Goal: Information Seeking & Learning: Learn about a topic

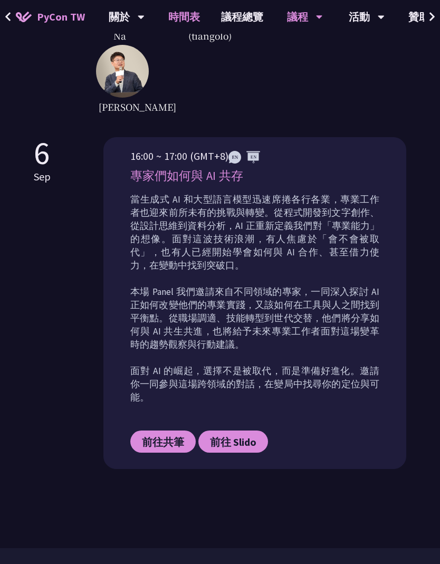
click at [185, 12] on link "時間表" at bounding box center [184, 17] width 53 height 34
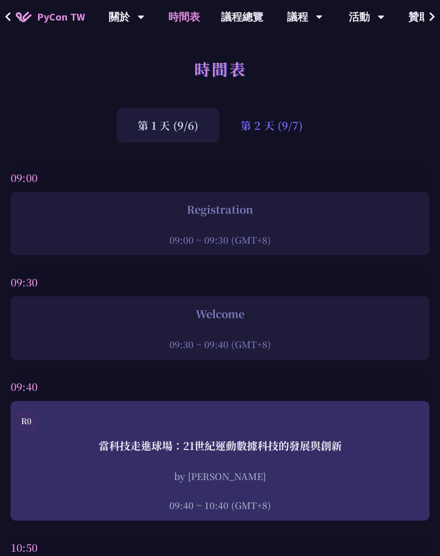
click at [284, 118] on div "第 2 天 (9/7)" at bounding box center [271, 125] width 104 height 34
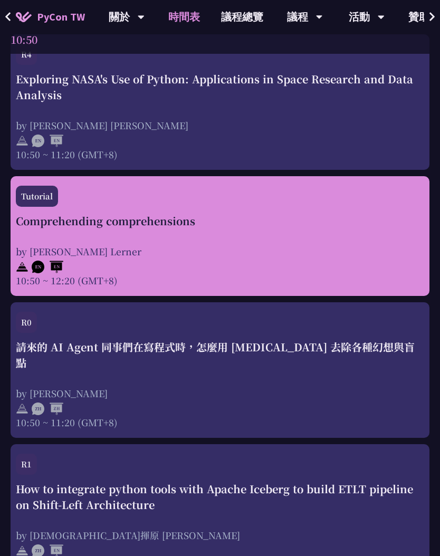
scroll to position [541, 0]
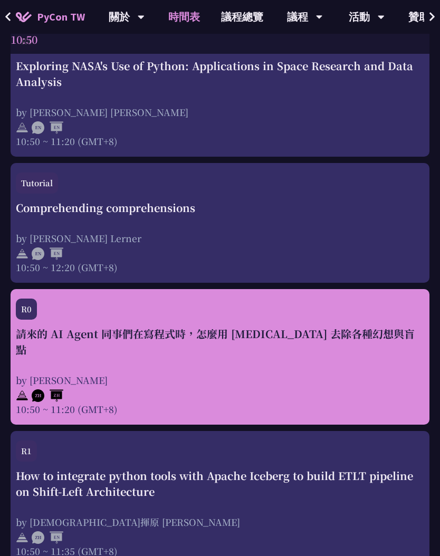
click at [274, 351] on div "請來的 AI Agent 同事們在寫程式時，怎麼用 [MEDICAL_DATA] 去除各種幻想與盲點 by [PERSON_NAME] 10:50 ~ 11:…" at bounding box center [220, 371] width 408 height 90
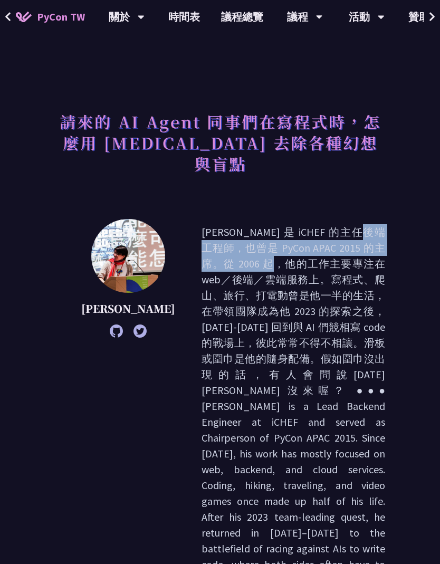
drag, startPoint x: 222, startPoint y: 206, endPoint x: 291, endPoint y: 225, distance: 71.8
click at [291, 225] on p at bounding box center [293, 429] width 184 height 411
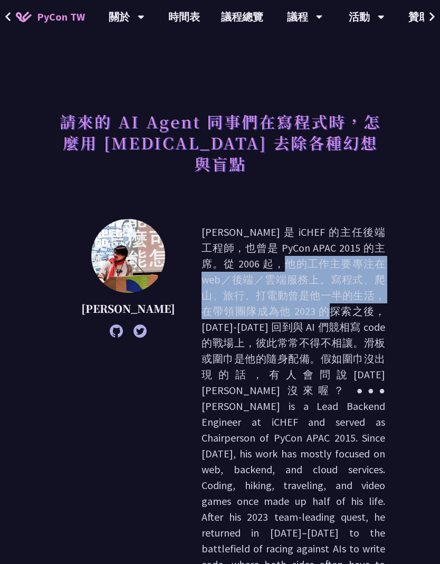
drag, startPoint x: 302, startPoint y: 229, endPoint x: 283, endPoint y: 267, distance: 41.7
click at [283, 267] on p at bounding box center [293, 429] width 184 height 411
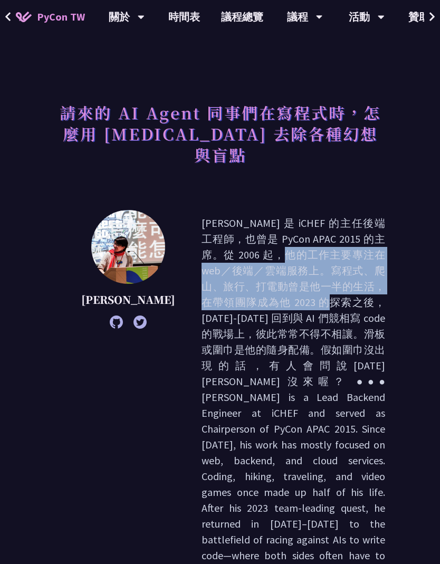
scroll to position [9, 0]
click at [283, 267] on p at bounding box center [293, 420] width 184 height 411
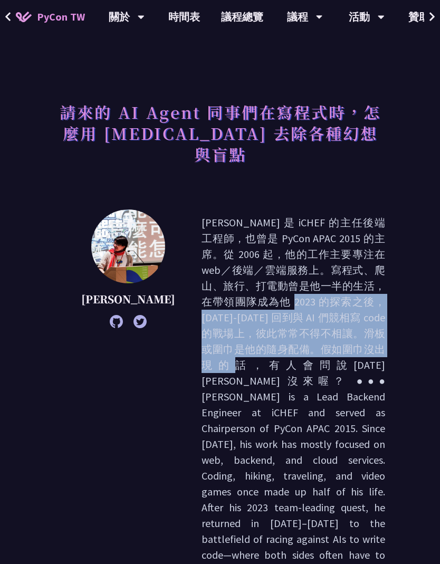
drag, startPoint x: 222, startPoint y: 267, endPoint x: 295, endPoint y: 315, distance: 87.3
click at [295, 315] on p at bounding box center [293, 420] width 184 height 411
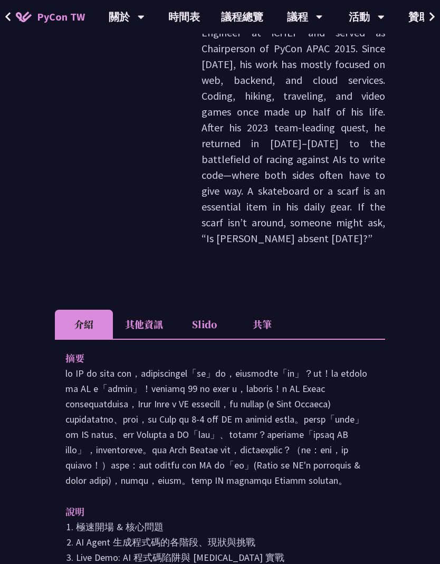
scroll to position [428, 0]
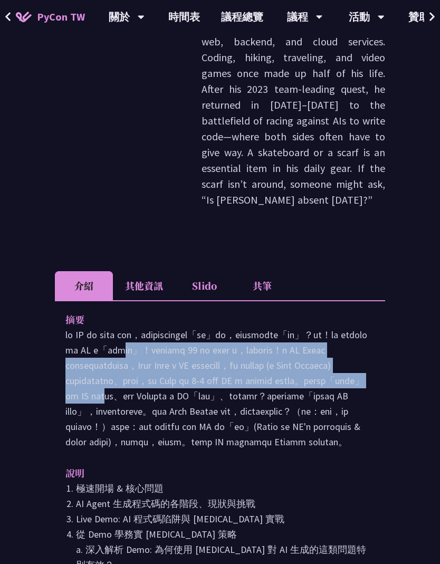
drag, startPoint x: 215, startPoint y: 252, endPoint x: 229, endPoint y: 313, distance: 63.3
click at [229, 327] on p at bounding box center [219, 388] width 309 height 122
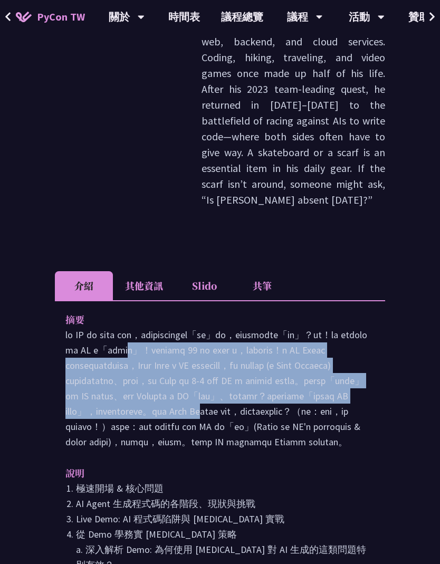
drag, startPoint x: 223, startPoint y: 244, endPoint x: 234, endPoint y: 339, distance: 95.6
click at [234, 339] on p at bounding box center [219, 388] width 309 height 122
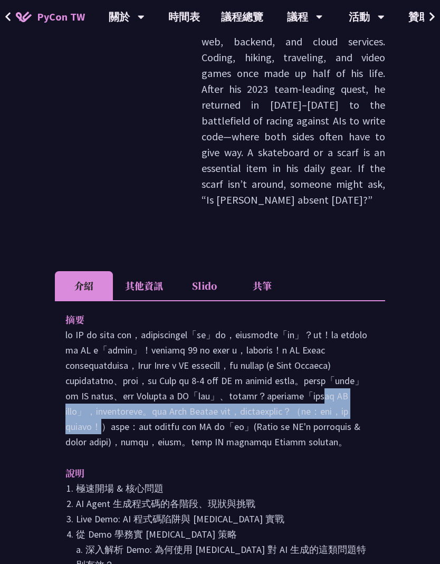
drag, startPoint x: 238, startPoint y: 322, endPoint x: 238, endPoint y: 359, distance: 37.4
click at [238, 359] on p at bounding box center [219, 388] width 309 height 122
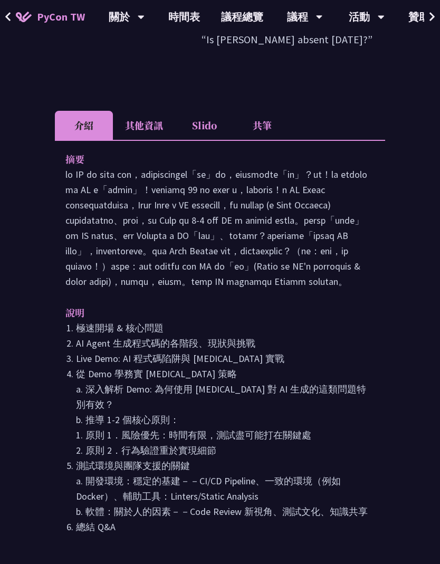
scroll to position [587, 0]
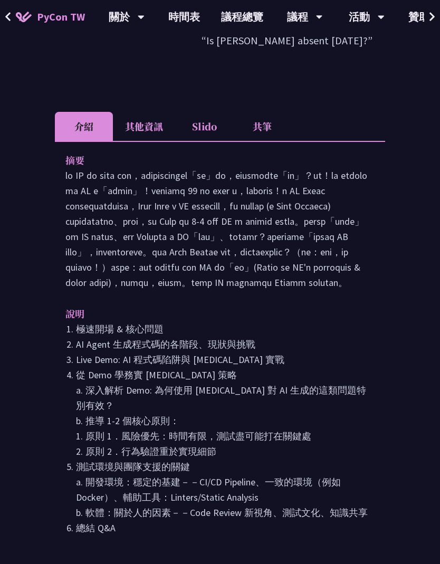
drag, startPoint x: 82, startPoint y: 312, endPoint x: 306, endPoint y: 317, distance: 224.2
click at [307, 352] on li "Live Demo: AI 程式碼陷阱與 [MEDICAL_DATA] 實戰" at bounding box center [225, 359] width 298 height 15
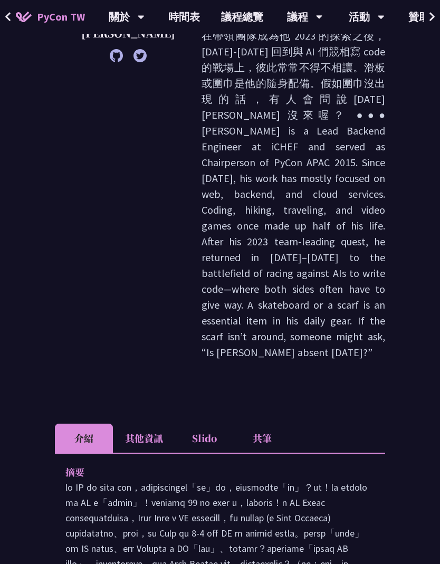
scroll to position [20, 0]
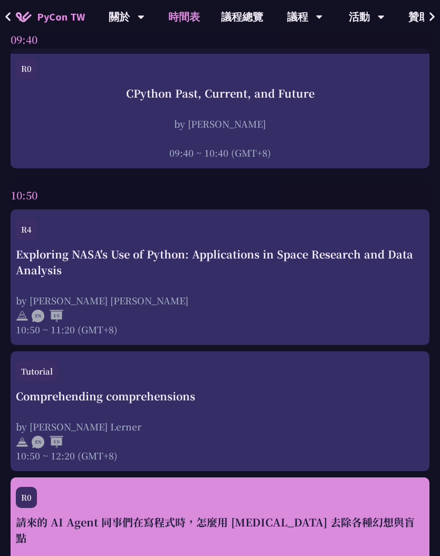
scroll to position [327, 0]
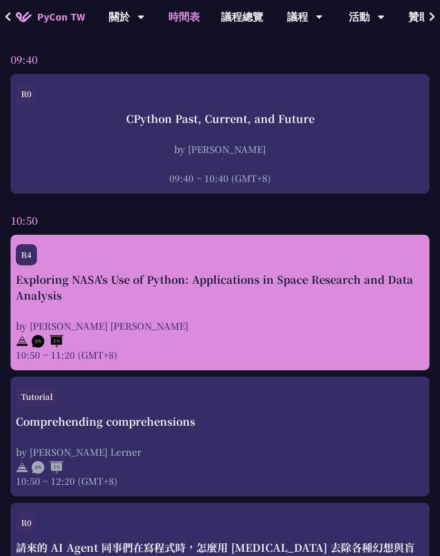
click at [293, 309] on div "Exploring NASA's Use of Python: Applications in Space Research and Data Analysi…" at bounding box center [220, 317] width 408 height 90
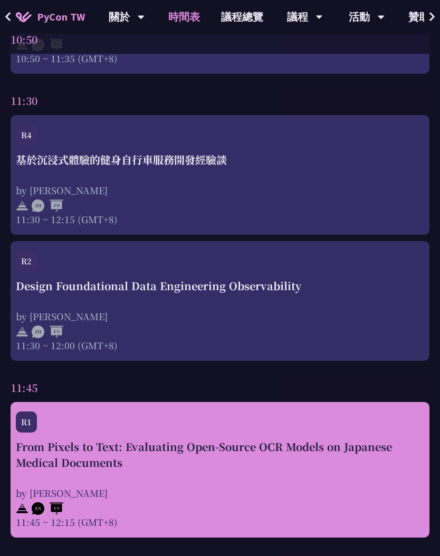
scroll to position [1252, 0]
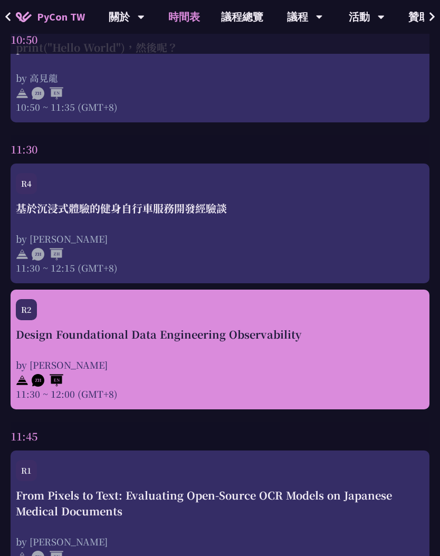
click at [309, 371] on div at bounding box center [220, 379] width 408 height 16
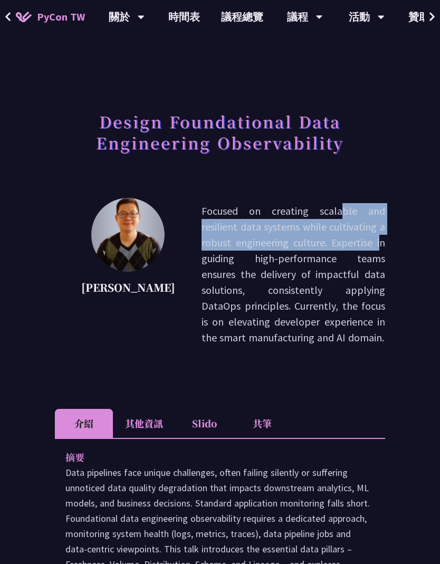
drag, startPoint x: 225, startPoint y: 212, endPoint x: 258, endPoint y: 255, distance: 54.2
click at [257, 252] on p "Focused on creating scalable and resilient data systems while cultivating a rob…" at bounding box center [293, 274] width 184 height 142
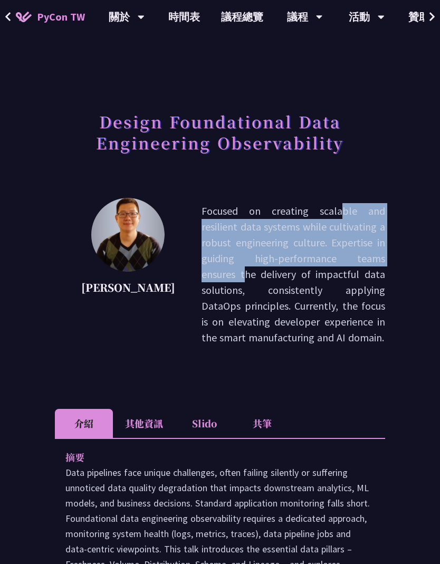
click at [258, 255] on p "Focused on creating scalable and resilient data systems while cultivating a rob…" at bounding box center [293, 274] width 184 height 142
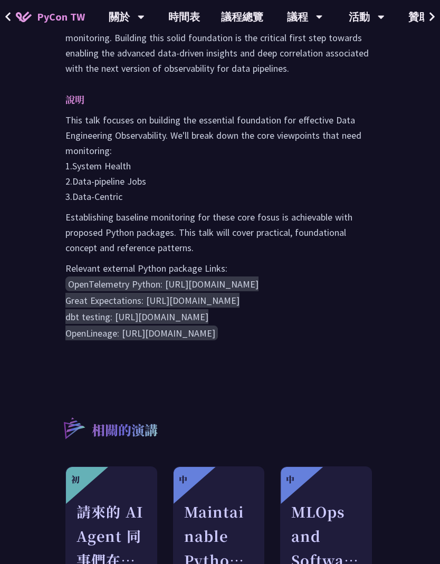
scroll to position [818, 0]
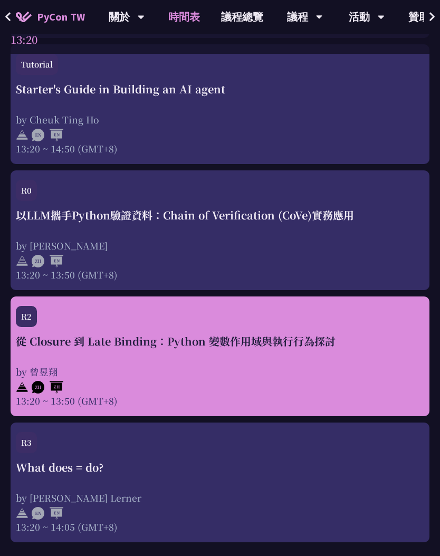
scroll to position [2212, 0]
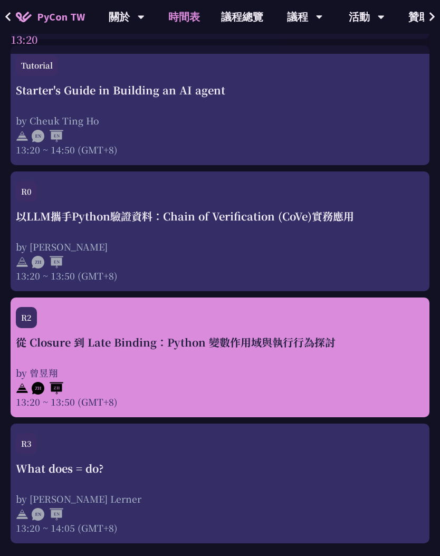
click at [358, 366] on div "by 曾昱翔" at bounding box center [220, 372] width 408 height 13
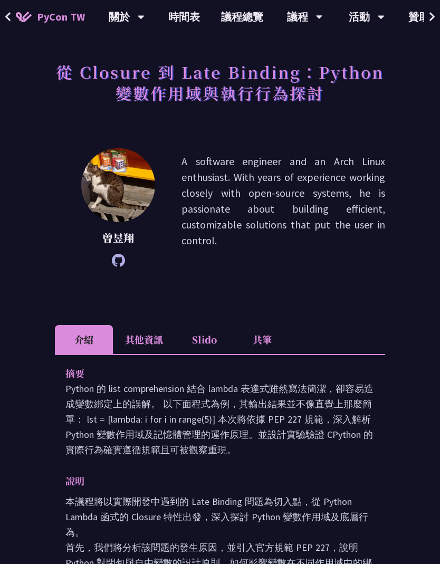
scroll to position [45, 0]
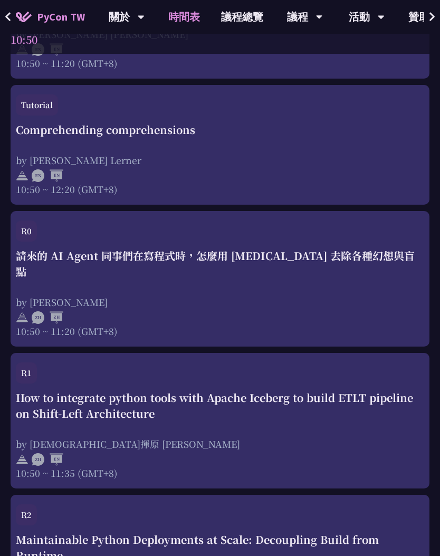
scroll to position [601, 0]
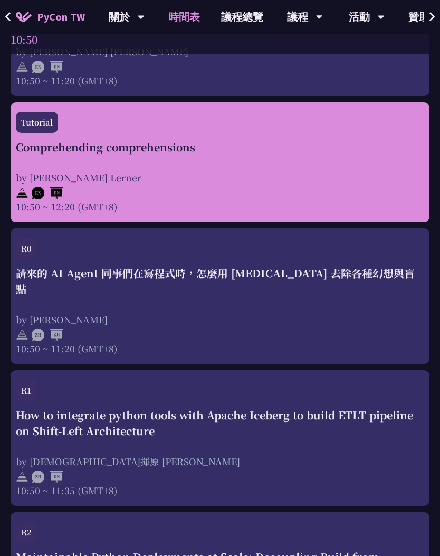
click at [192, 193] on div at bounding box center [220, 192] width 408 height 16
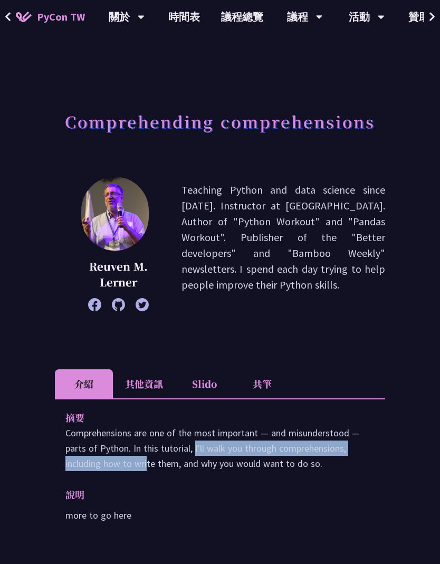
drag, startPoint x: 123, startPoint y: 445, endPoint x: 394, endPoint y: 470, distance: 272.8
click at [392, 468] on div "Comprehending comprehensions Reuven M. Lerner Teaching Python and data science …" at bounding box center [220, 468] width 440 height 936
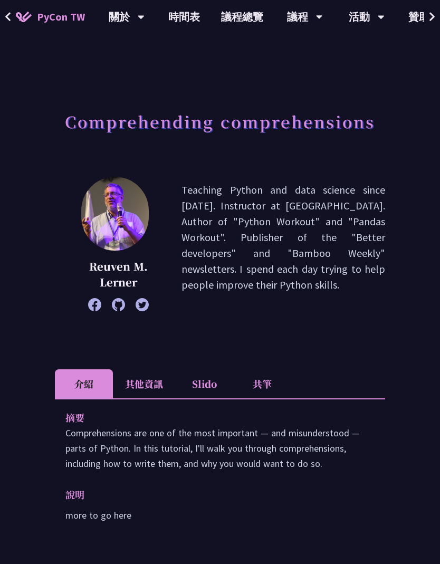
click at [393, 470] on div "Comprehending comprehensions Reuven M. Lerner Teaching Python and data science …" at bounding box center [220, 468] width 440 height 936
drag, startPoint x: 229, startPoint y: 440, endPoint x: 346, endPoint y: 469, distance: 120.7
click at [346, 469] on p "Comprehensions are one of the most important — and misunderstood — parts of Pyt…" at bounding box center [219, 448] width 309 height 46
drag, startPoint x: 346, startPoint y: 469, endPoint x: 229, endPoint y: 449, distance: 118.3
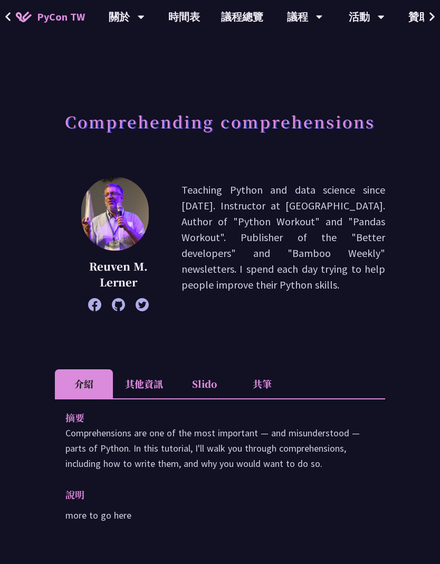
click at [233, 450] on p "Comprehensions are one of the most important — and misunderstood — parts of Pyt…" at bounding box center [219, 448] width 309 height 46
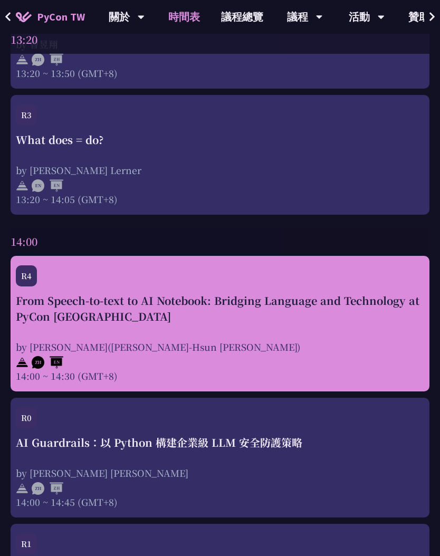
scroll to position [2579, 0]
